Goal: Task Accomplishment & Management: Use online tool/utility

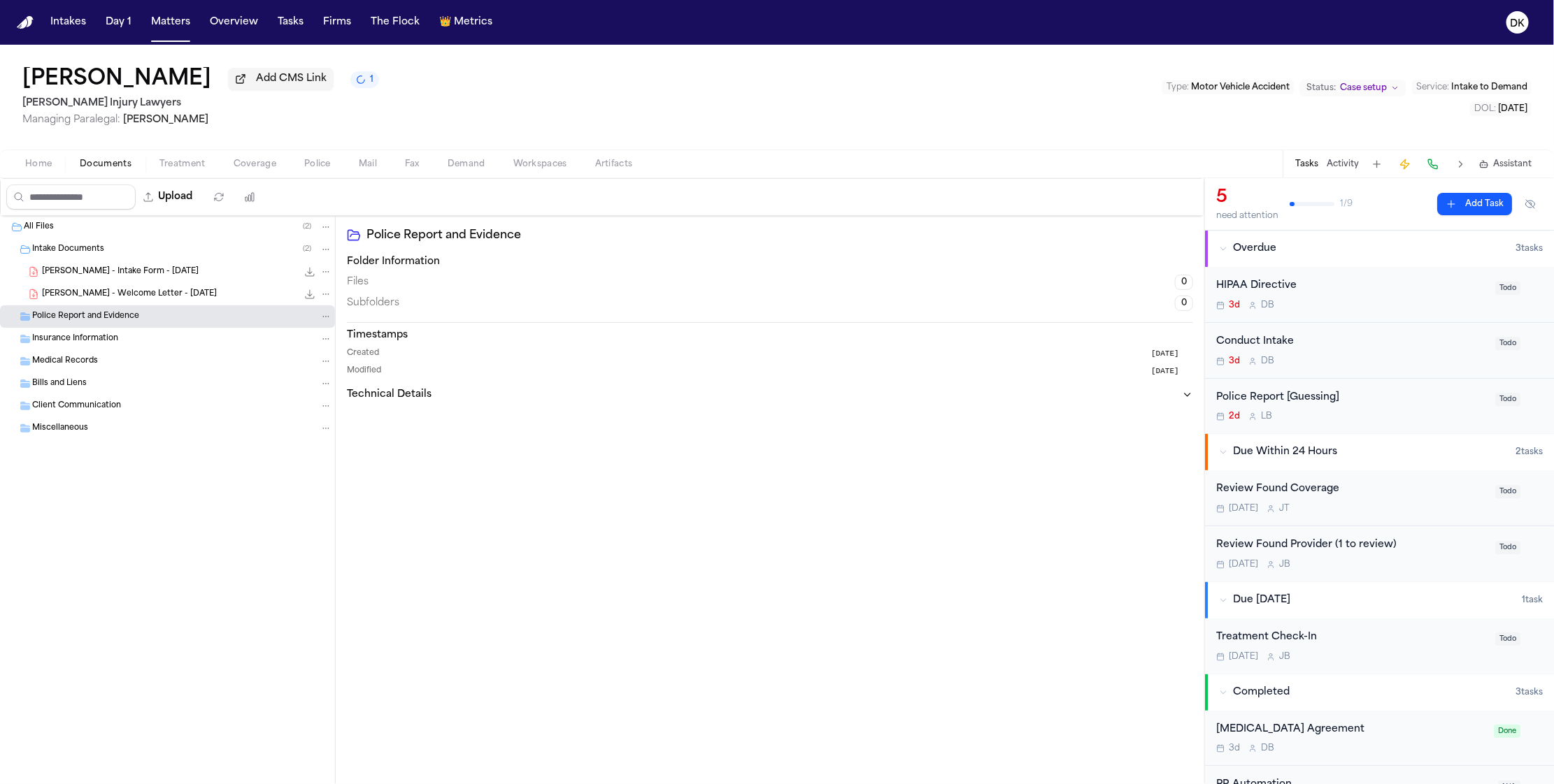
click at [322, 166] on span "Police" at bounding box center [317, 164] width 26 height 11
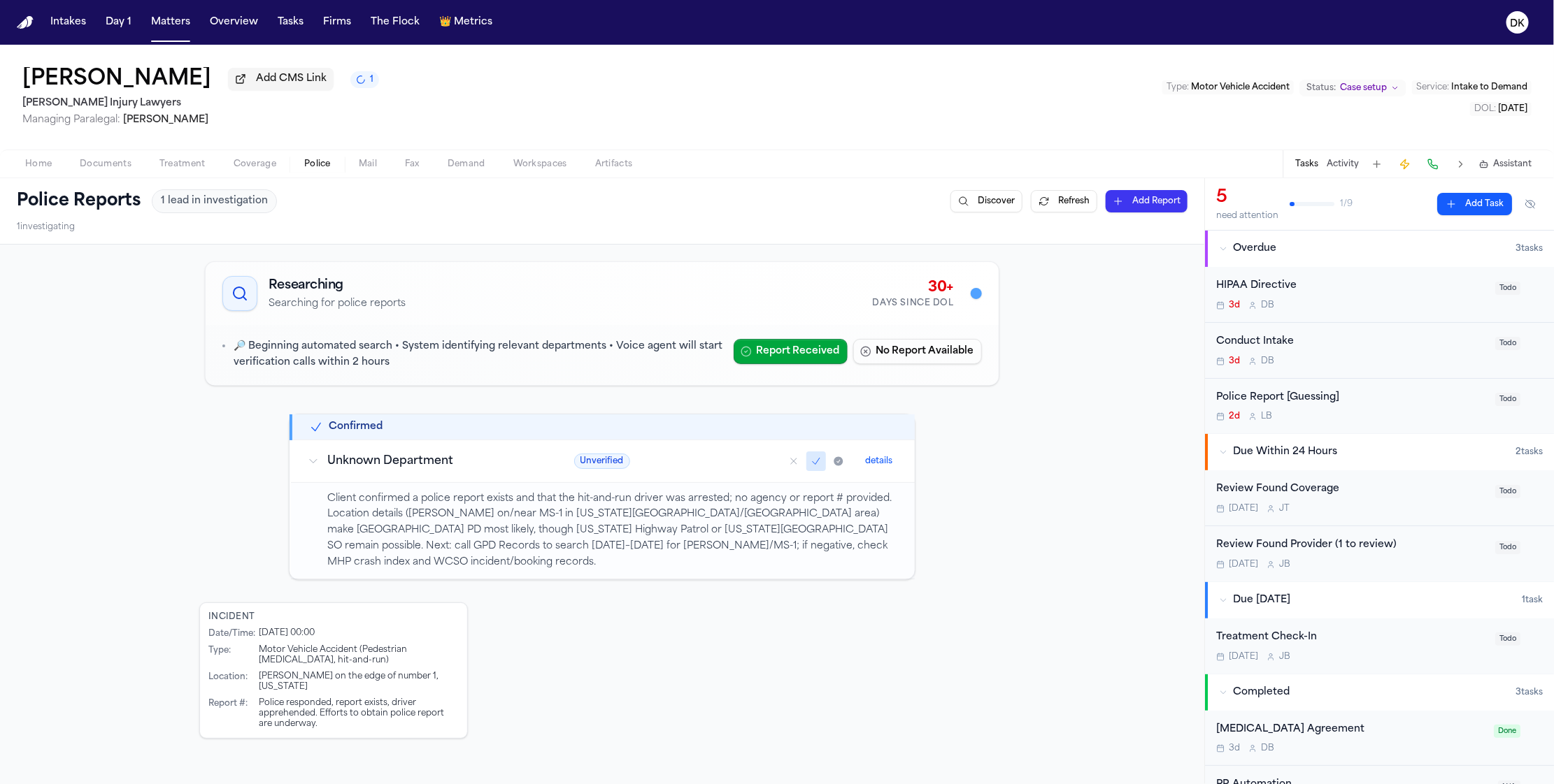
click at [366, 85] on icon "1 active task" at bounding box center [361, 79] width 11 height 11
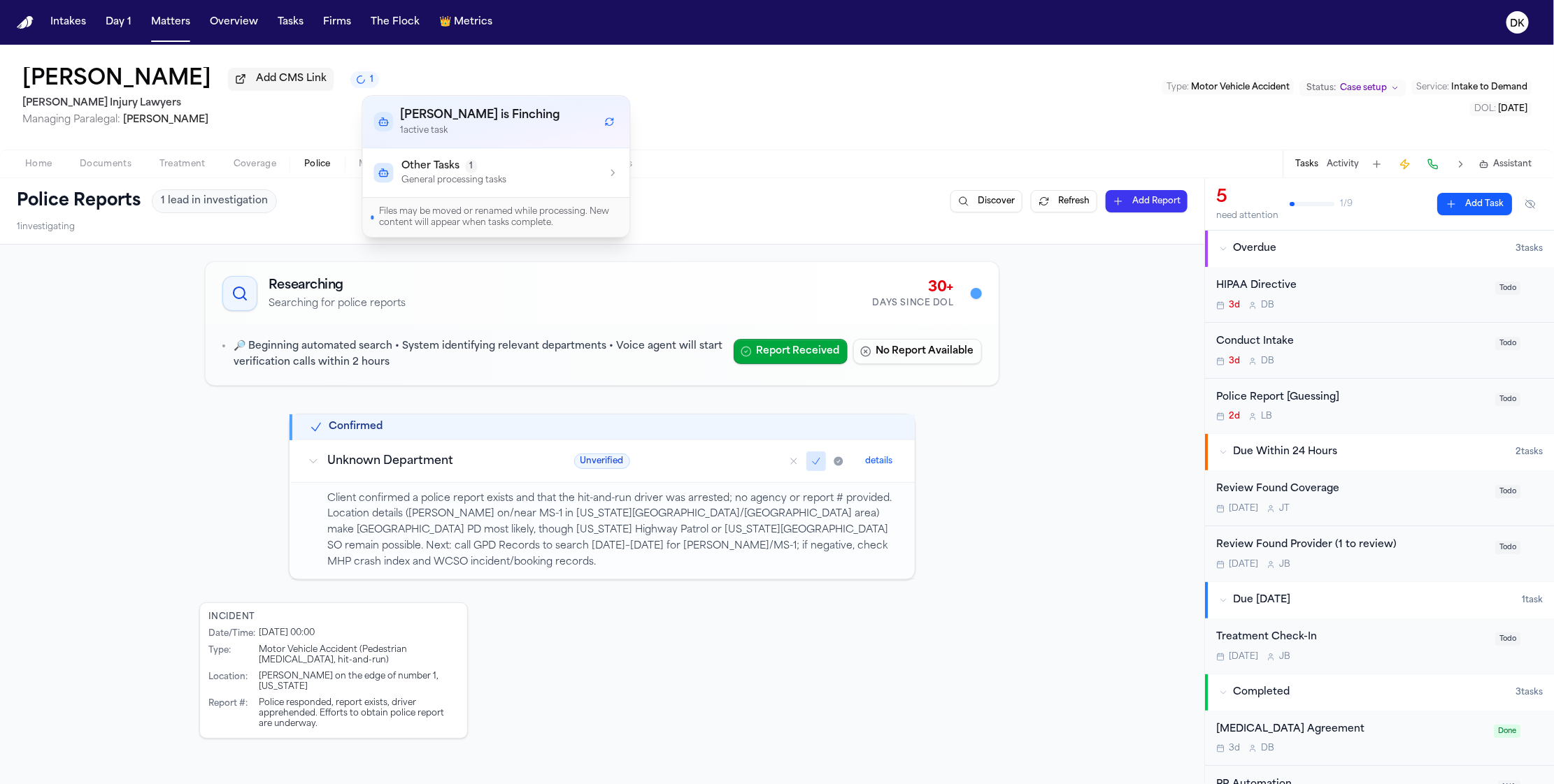
click at [423, 156] on button "Other Tasks 1 General processing tasks" at bounding box center [496, 173] width 267 height 49
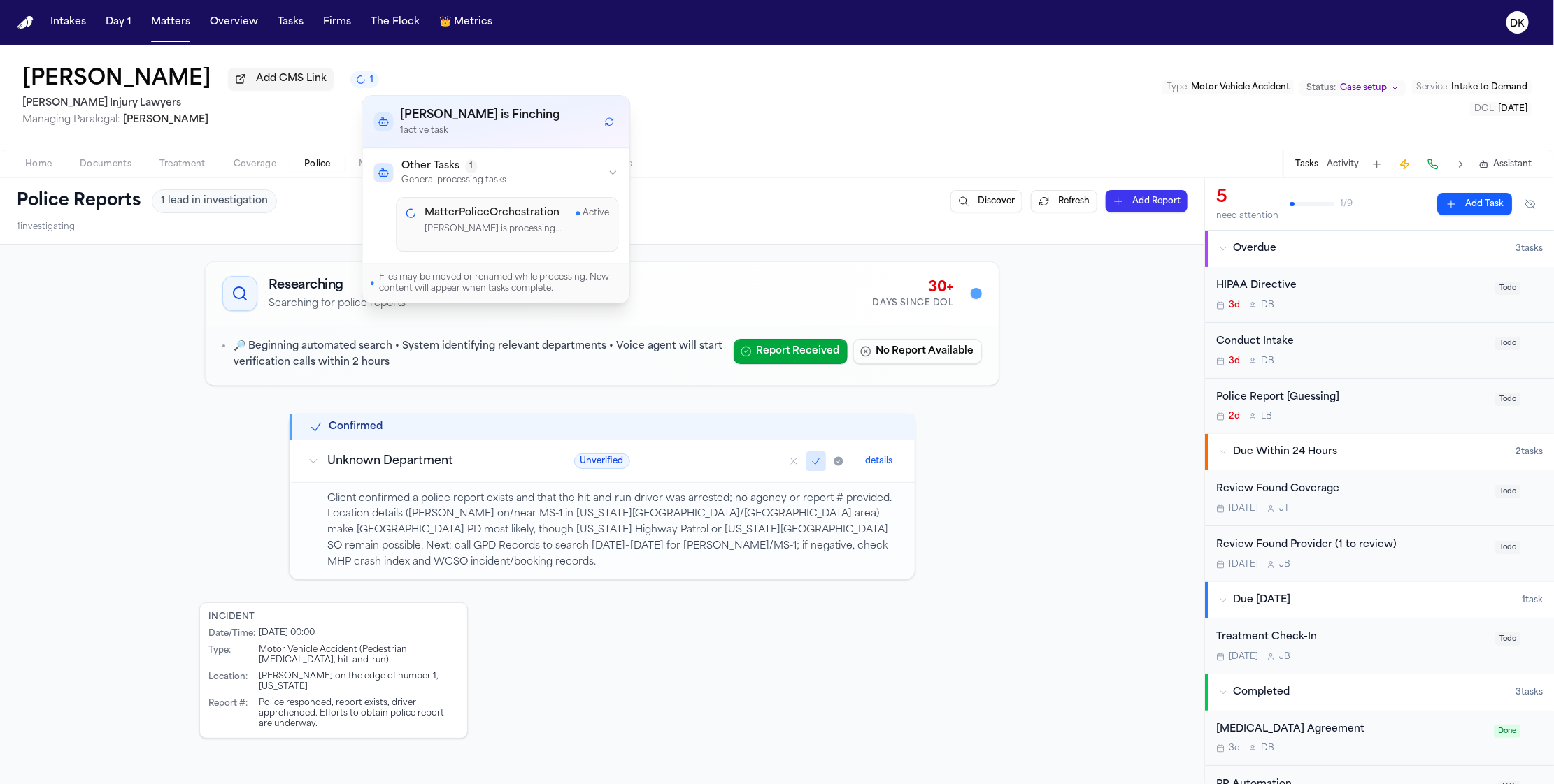
click at [546, 213] on h4 "MatterPoliceOrchestration" at bounding box center [492, 212] width 135 height 14
click at [1020, 466] on div "Researching Searching for police reports 30+ Days Since DOL 🔎 Beginning automat…" at bounding box center [602, 603] width 1204 height 717
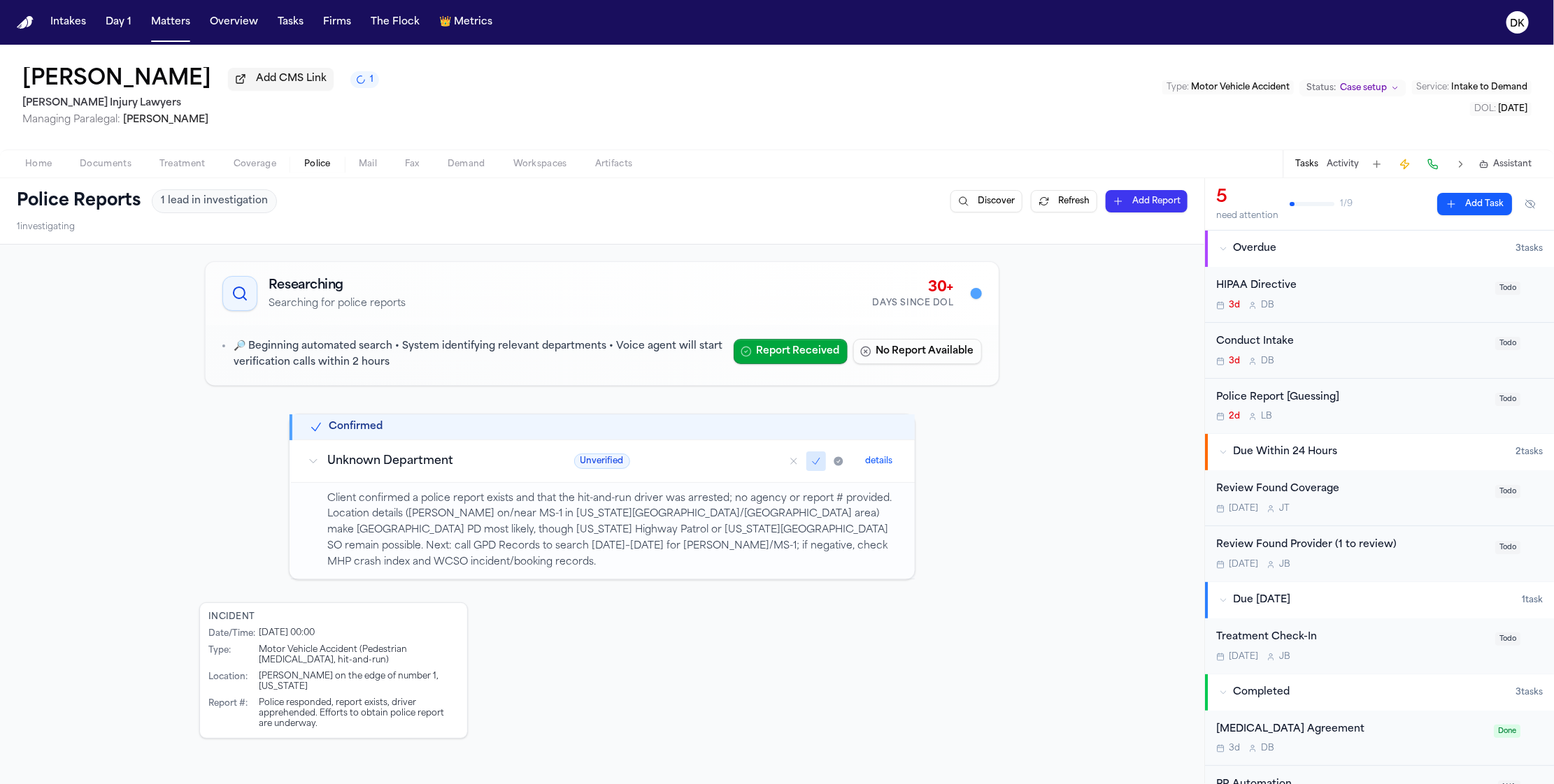
click at [871, 467] on button "details" at bounding box center [878, 461] width 38 height 16
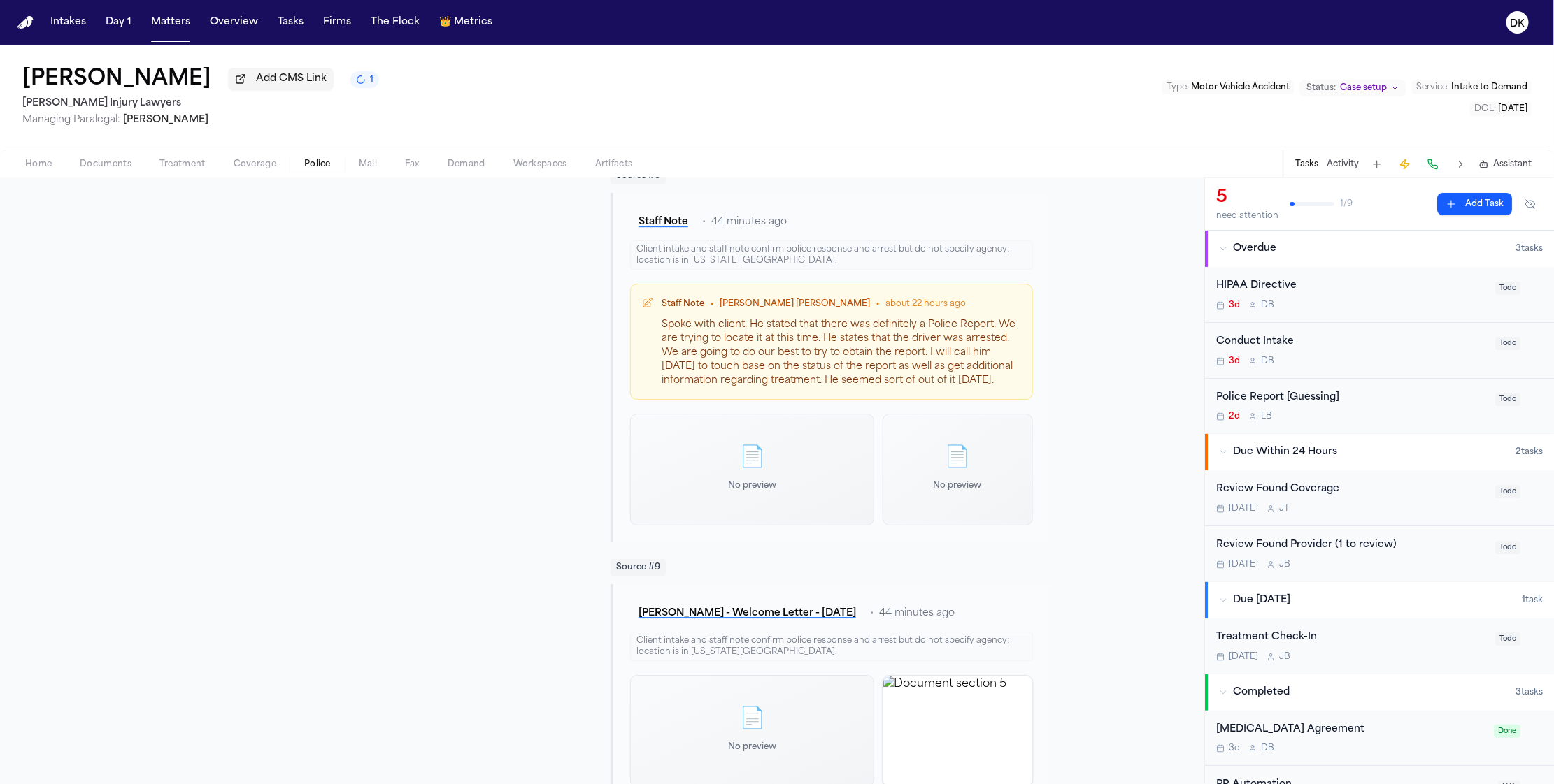
scroll to position [2626, 0]
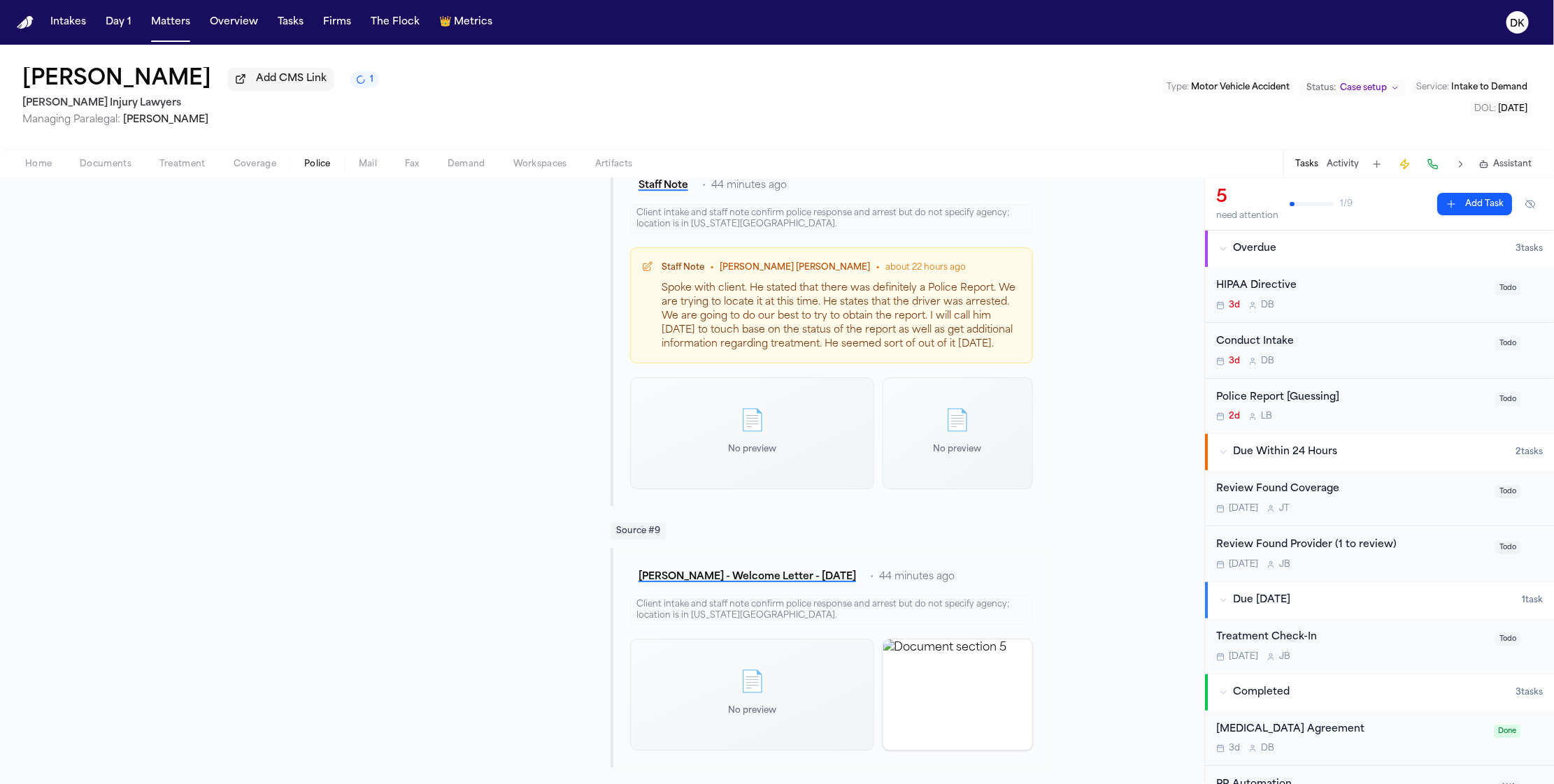
click at [910, 350] on div "Spoke with client. He stated that there was definitely a Police Report. We are …" at bounding box center [841, 316] width 359 height 70
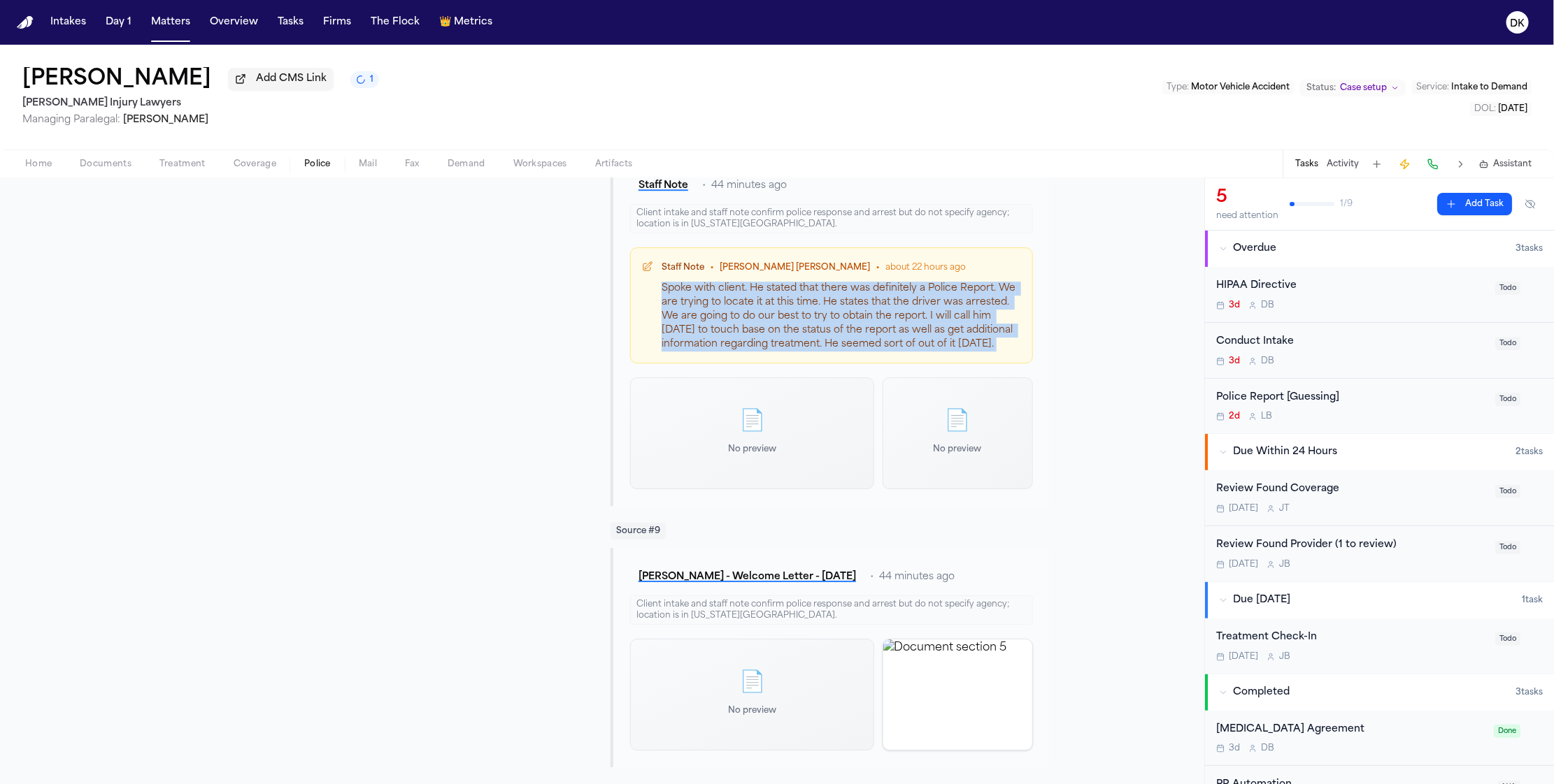
click at [910, 350] on div "Spoke with client. He stated that there was definitely a Police Report. We are …" at bounding box center [841, 316] width 359 height 70
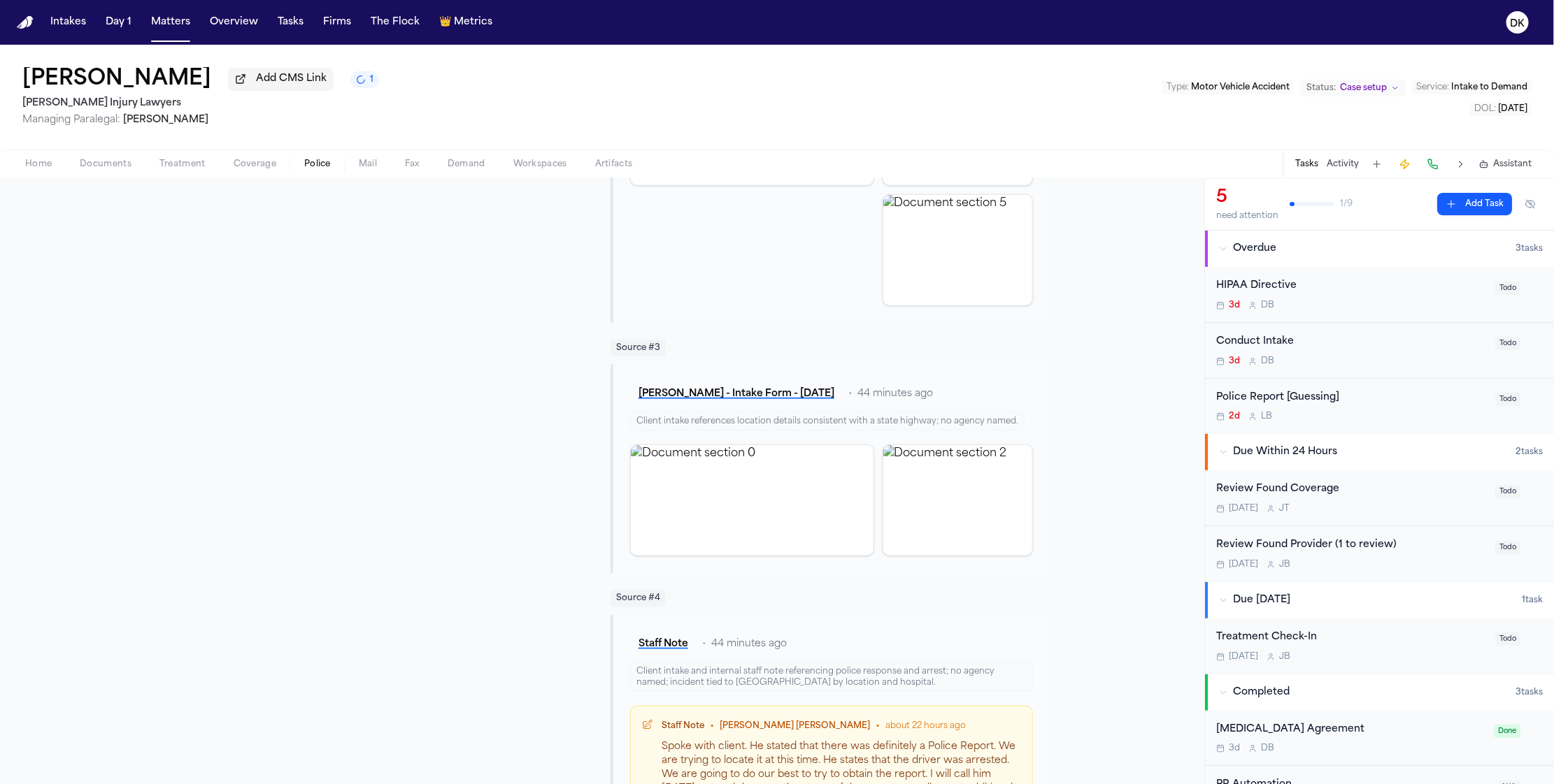
scroll to position [0, 0]
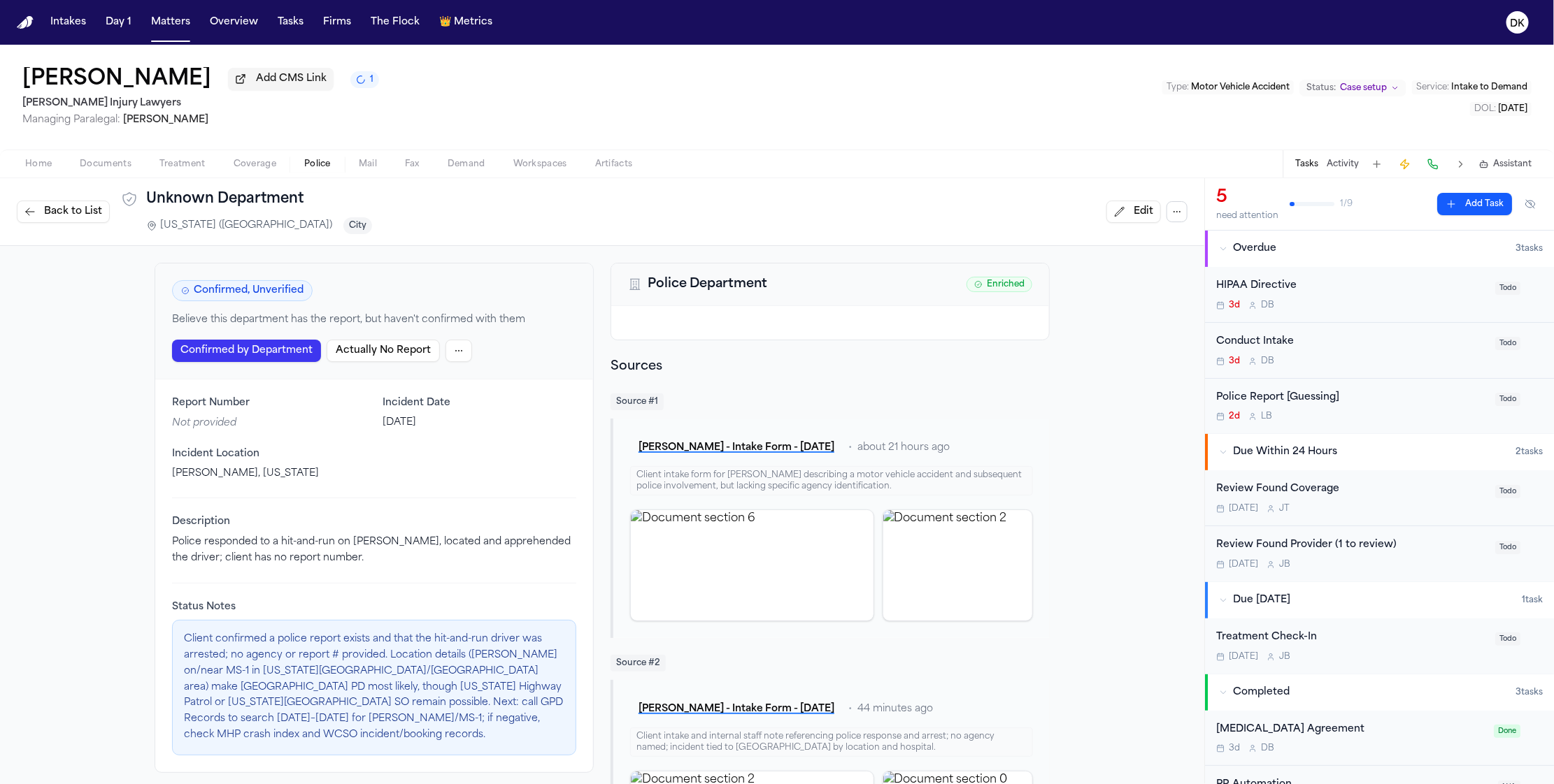
click at [1169, 220] on button "button" at bounding box center [1176, 211] width 21 height 21
click at [1141, 299] on button "Delete Report" at bounding box center [1164, 296] width 149 height 26
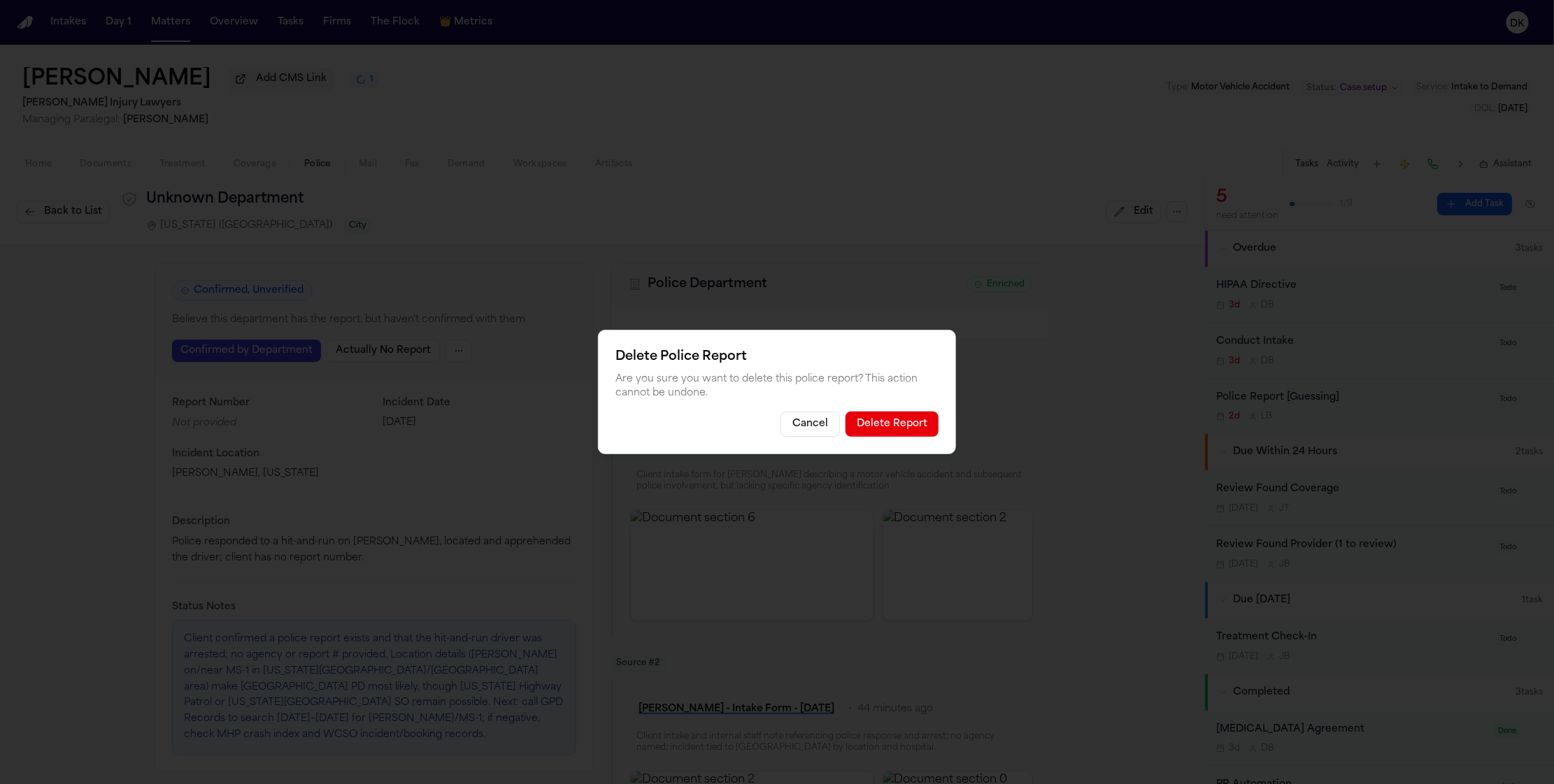
click at [901, 428] on button "Delete Report" at bounding box center [892, 425] width 93 height 26
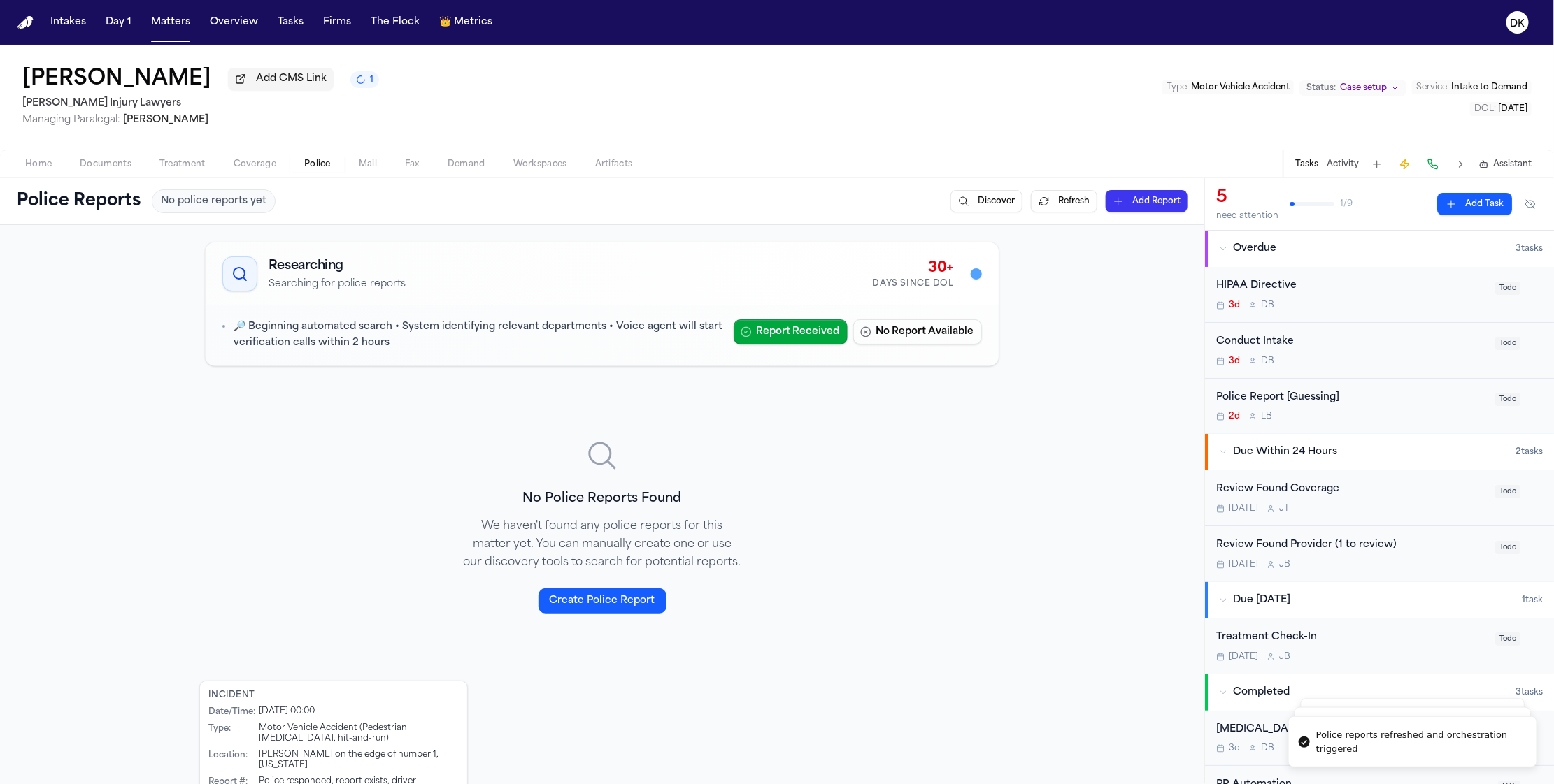
click at [887, 469] on div "Researching Searching for police reports 30+ Days Since DOL 🔎 Beginning automat…" at bounding box center [602, 526] width 805 height 581
click at [883, 476] on div "Researching Searching for police reports 30+ Days Since DOL 🔎 Beginning automat…" at bounding box center [602, 526] width 805 height 581
click at [379, 88] on button "1" at bounding box center [364, 79] width 28 height 16
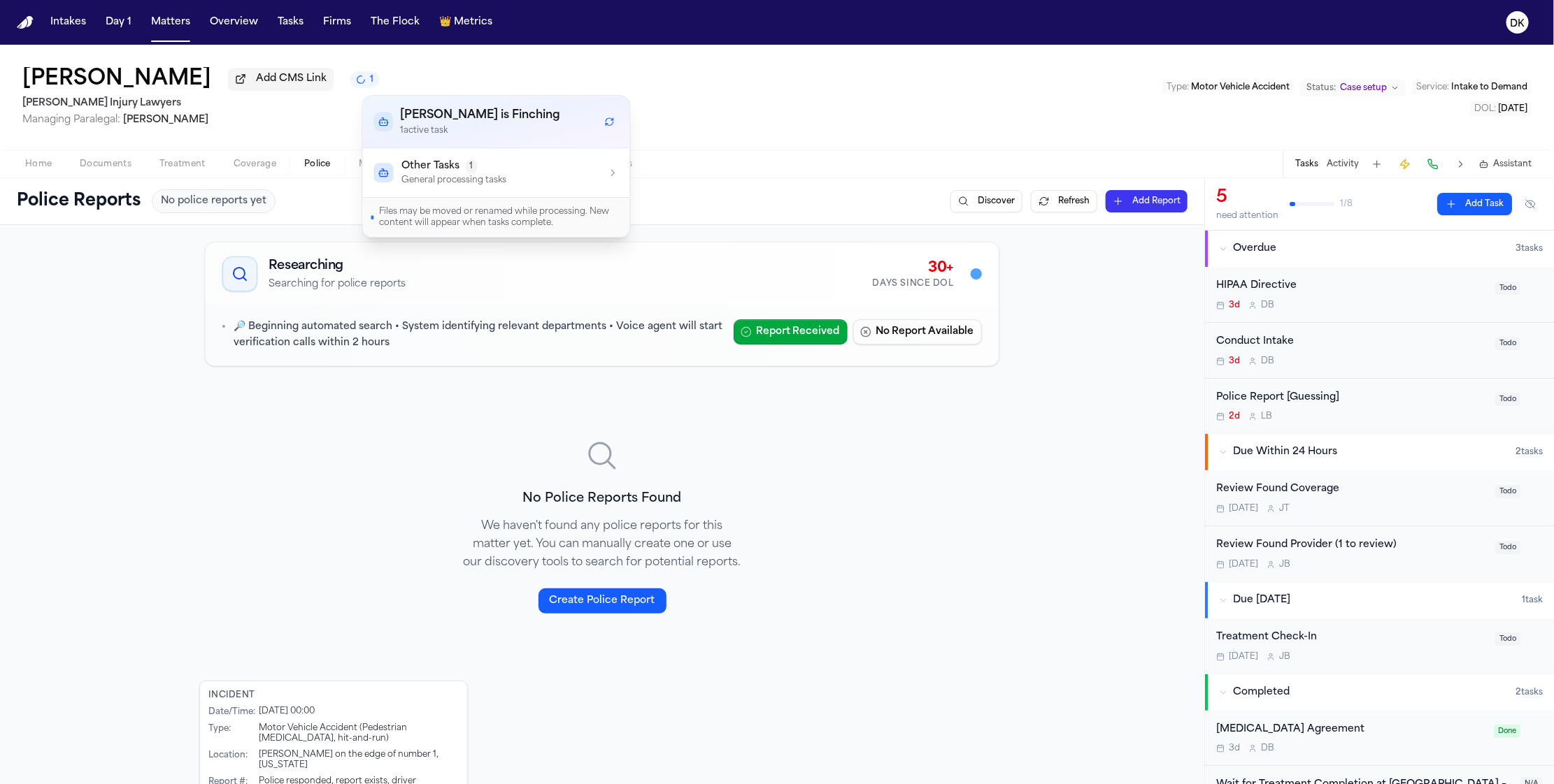
click at [509, 176] on div "Other Tasks 1 General processing tasks" at bounding box center [496, 172] width 244 height 26
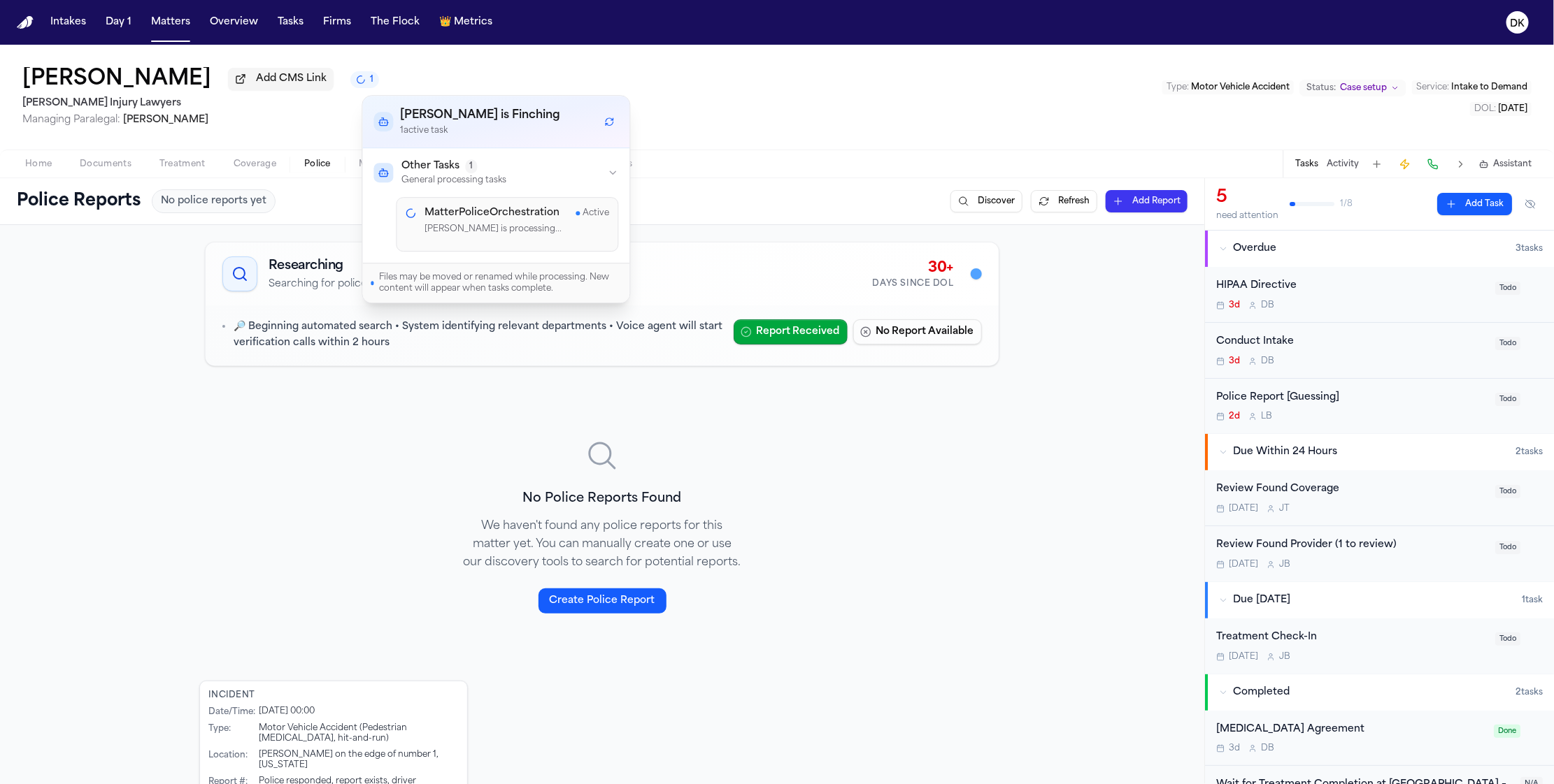
click at [865, 90] on div "Andrew Brodowski Add CMS Link 1 George Sink Injury Lawyers Managing Paralegal: …" at bounding box center [777, 97] width 1554 height 105
